Goal: Information Seeking & Learning: Learn about a topic

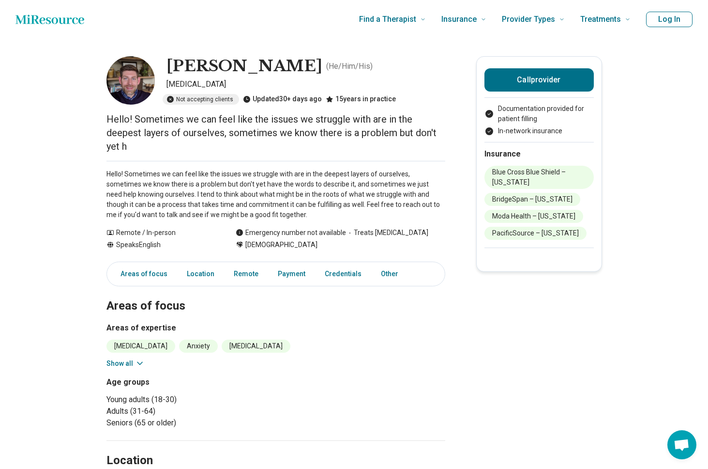
drag, startPoint x: 173, startPoint y: 206, endPoint x: 237, endPoint y: 208, distance: 64.4
click at [183, 206] on p "Hello! Sometimes we can feel like the issues we struggle with are in the deepes…" at bounding box center [275, 194] width 339 height 51
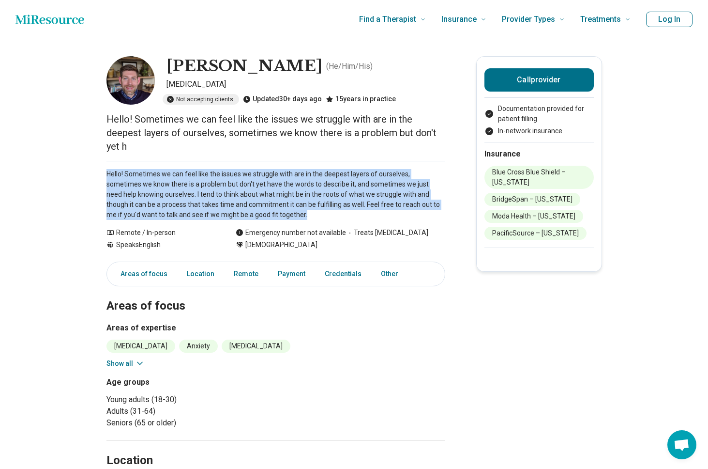
drag, startPoint x: 263, startPoint y: 219, endPoint x: 266, endPoint y: 157, distance: 62.0
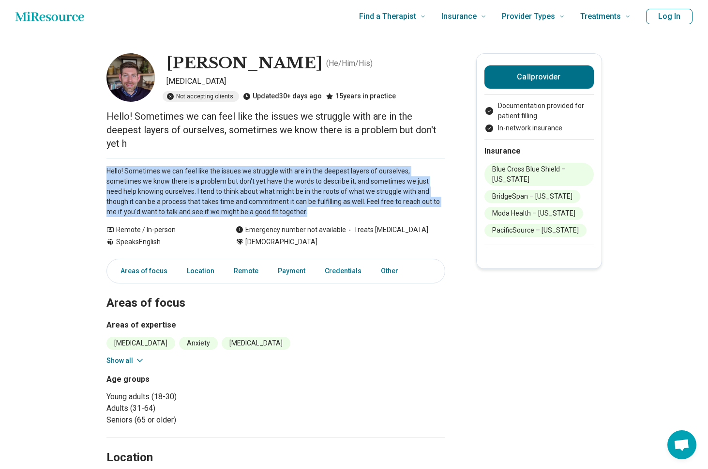
drag, startPoint x: 266, startPoint y: 157, endPoint x: 276, endPoint y: 213, distance: 56.6
click at [277, 212] on p "Hello! Sometimes we can feel like the issues we struggle with are in the deepes…" at bounding box center [275, 191] width 339 height 51
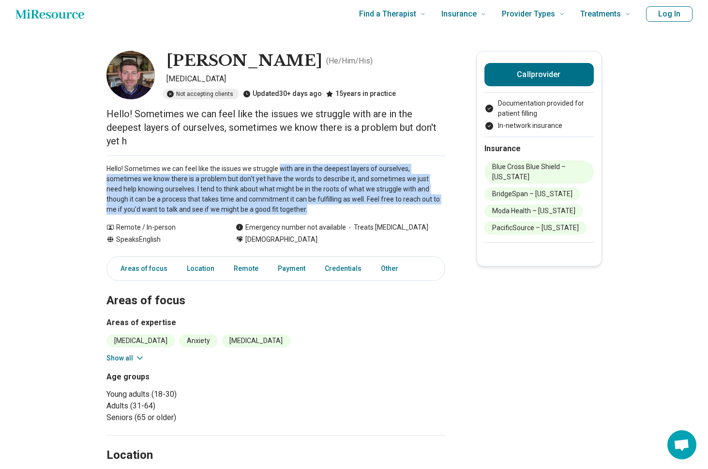
drag, startPoint x: 276, startPoint y: 187, endPoint x: 278, endPoint y: 165, distance: 21.9
click at [278, 165] on p "Hello! Sometimes we can feel like the issues we struggle with are in the deepes…" at bounding box center [275, 189] width 339 height 51
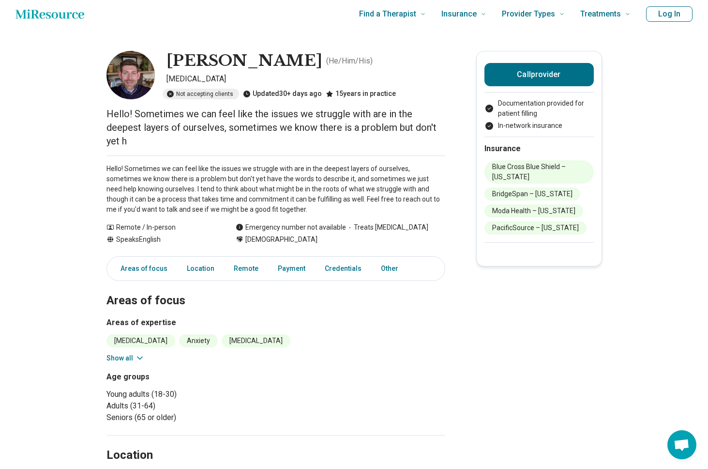
click at [282, 163] on div "Hello! Sometimes we can feel like the issues we struggle with are in the deepes…" at bounding box center [275, 184] width 339 height 59
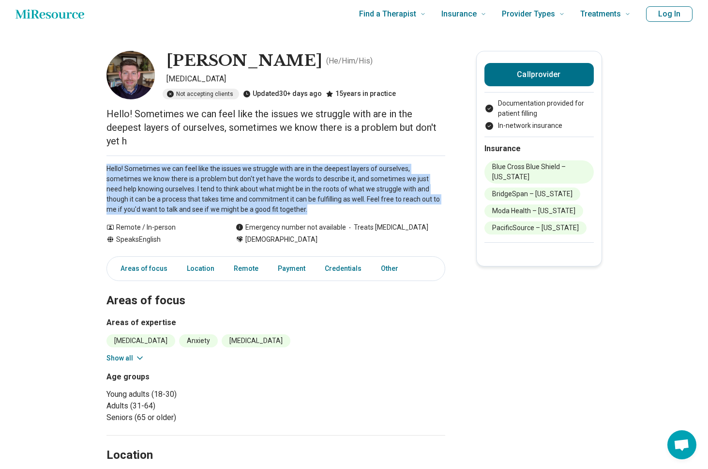
drag, startPoint x: 283, startPoint y: 164, endPoint x: 279, endPoint y: 215, distance: 51.5
click at [279, 214] on div "Hello! Sometimes we can feel like the issues we struggle with are in the deepes…" at bounding box center [275, 184] width 339 height 59
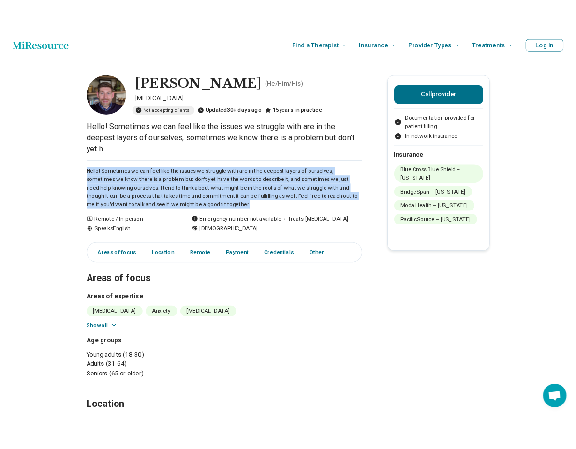
scroll to position [4, 0]
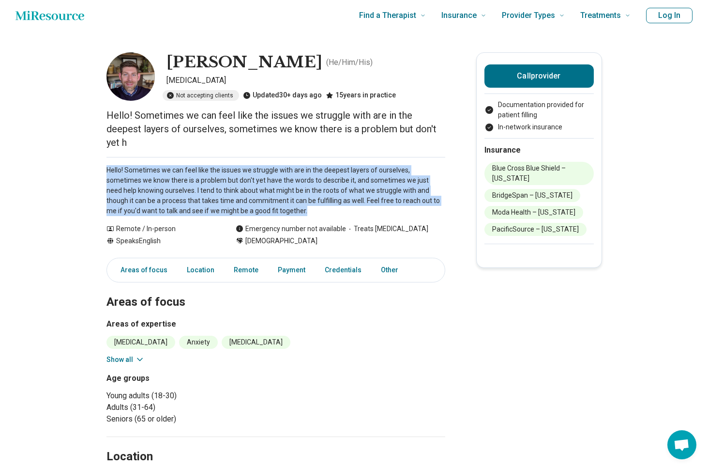
click at [287, 212] on p "Hello! Sometimes we can feel like the issues we struggle with are in the deepes…" at bounding box center [275, 190] width 339 height 51
drag, startPoint x: 290, startPoint y: 172, endPoint x: 290, endPoint y: 161, distance: 11.1
click at [290, 161] on div "Hello! Sometimes we can feel like the issues we struggle with are in the deepes…" at bounding box center [275, 186] width 339 height 59
drag, startPoint x: 290, startPoint y: 202, endPoint x: 285, endPoint y: 218, distance: 16.8
